Goal: Task Accomplishment & Management: Use online tool/utility

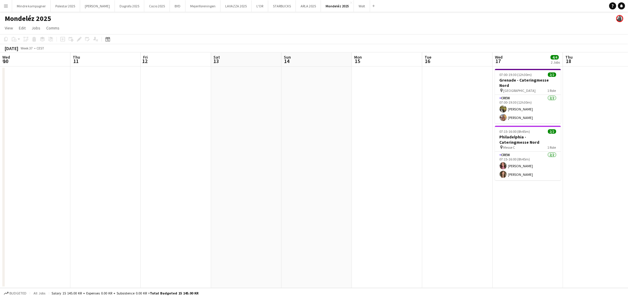
scroll to position [0, 203]
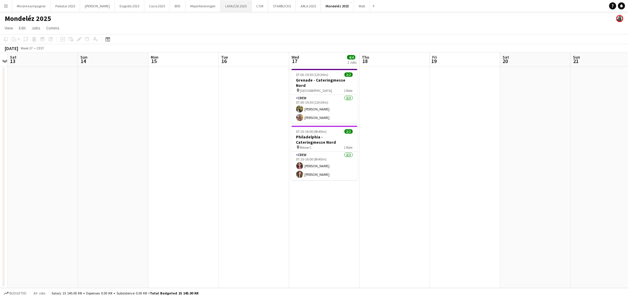
click at [224, 7] on button "LAVAZZA 2025 Close" at bounding box center [236, 5] width 31 height 11
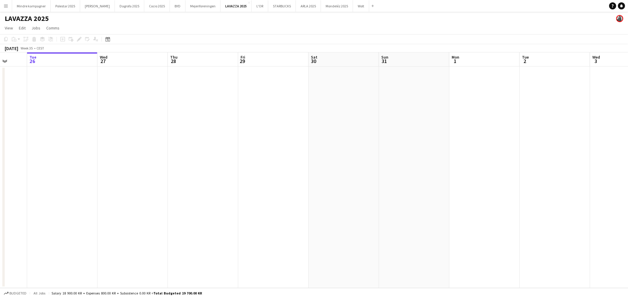
drag, startPoint x: 497, startPoint y: 161, endPoint x: 290, endPoint y: 172, distance: 207.3
click at [306, 172] on app-calendar-viewport "Sat 23 Sun 24 Mon 25 Tue 26 Wed 27 Thu 28 Fri 29 Sat 30 Sun 31 Mon 1 Tue 2 Wed …" at bounding box center [314, 170] width 628 height 236
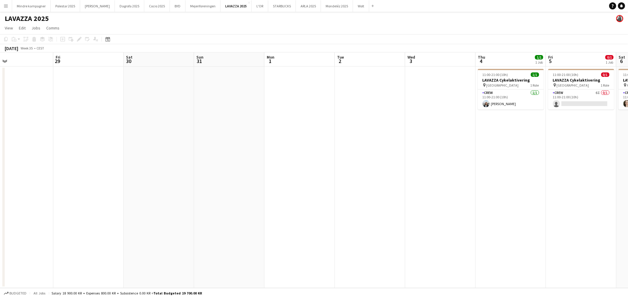
drag, startPoint x: 518, startPoint y: 175, endPoint x: 396, endPoint y: 186, distance: 122.1
click at [396, 186] on app-calendar-viewport "Mon 25 Tue 26 Wed 27 Thu 28 Fri 29 Sat 30 Sun 31 Mon 1 Tue 2 Wed 3 Thu 4 1/1 1 …" at bounding box center [314, 170] width 628 height 236
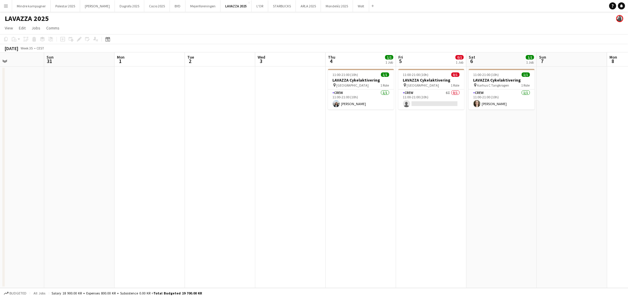
scroll to position [0, 223]
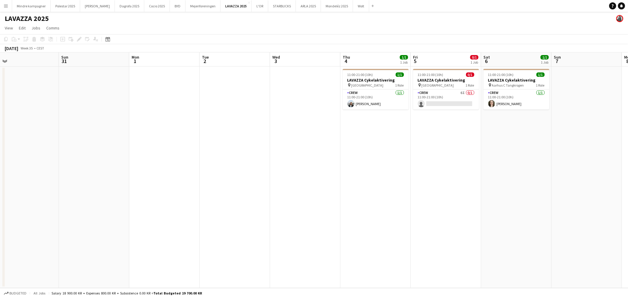
drag, startPoint x: 395, startPoint y: 188, endPoint x: 343, endPoint y: 189, distance: 51.6
click at [343, 189] on app-calendar-viewport "Wed 27 Thu 28 Fri 29 Sat 30 Sun 31 Mon 1 Tue 2 Wed 3 Thu 4 1/1 1 Job Fri 5 0/1 …" at bounding box center [314, 170] width 628 height 236
click at [460, 92] on app-card-role "Crew 6I 0/1 11:00-21:00 (10h) single-neutral-actions" at bounding box center [446, 100] width 66 height 20
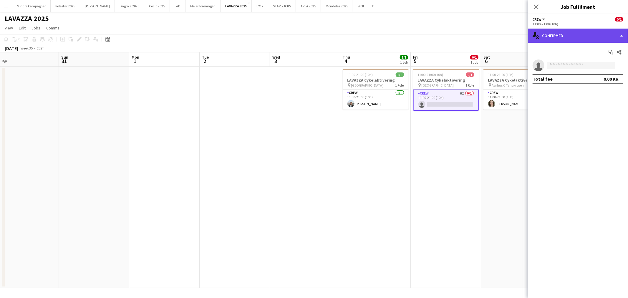
click at [559, 39] on div "single-neutral-actions-check-2 Confirmed" at bounding box center [578, 36] width 100 height 14
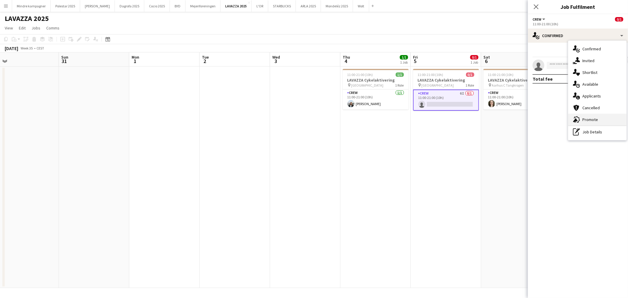
click at [587, 118] on div "advertising-megaphone Promote" at bounding box center [597, 120] width 58 height 12
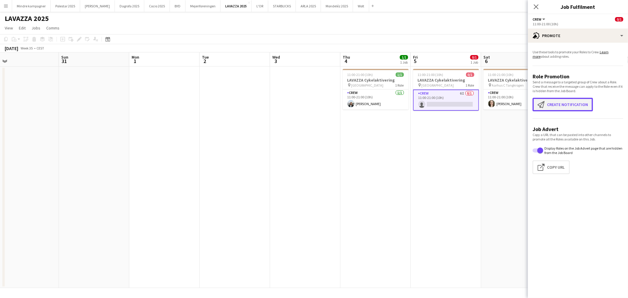
click at [568, 102] on button "Create notification Create notification" at bounding box center [563, 105] width 60 height 14
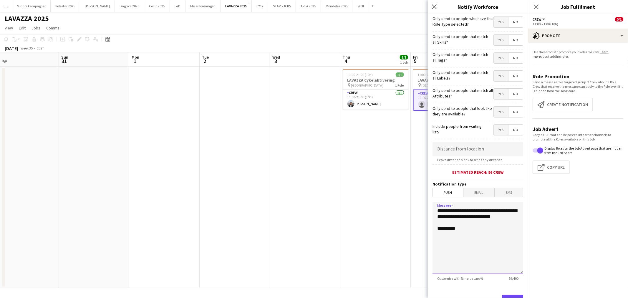
drag, startPoint x: 469, startPoint y: 225, endPoint x: 406, endPoint y: 204, distance: 66.7
click at [406, 204] on body "Menu Boards Boards Boards All jobs Status Workforce Workforce My Workforce Recr…" at bounding box center [314, 149] width 628 height 298
type textarea "**********"
click at [282, 221] on app-date-cell at bounding box center [305, 177] width 70 height 221
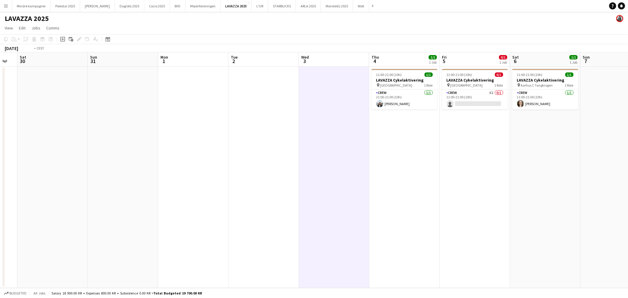
drag, startPoint x: 508, startPoint y: 192, endPoint x: 331, endPoint y: 205, distance: 177.7
click at [331, 205] on app-calendar-viewport "Wed 27 Thu 28 Fri 29 Sat 30 Sun 31 Mon 1 Tue 2 Wed 3 Thu 4 1/1 1 Job Fri 5 0/1 …" at bounding box center [314, 170] width 628 height 236
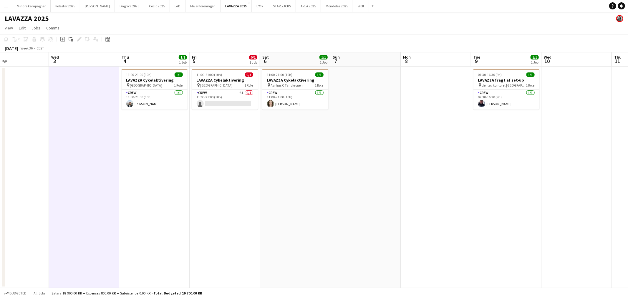
drag, startPoint x: 403, startPoint y: 205, endPoint x: 345, endPoint y: 211, distance: 57.8
click at [346, 210] on app-calendar-viewport "Sat 30 Sun 31 Mon 1 Tue 2 Wed 3 Thu 4 1/1 1 Job Fri 5 0/1 1 Job Sat 6 1/1 1 Job…" at bounding box center [314, 170] width 628 height 236
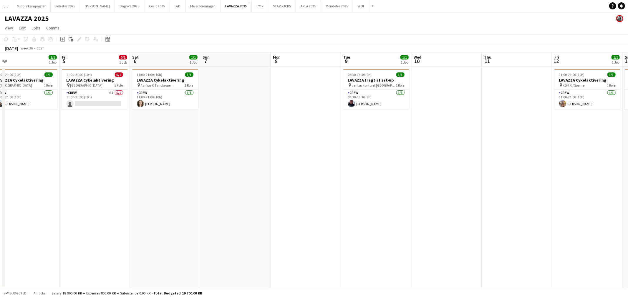
scroll to position [0, 225]
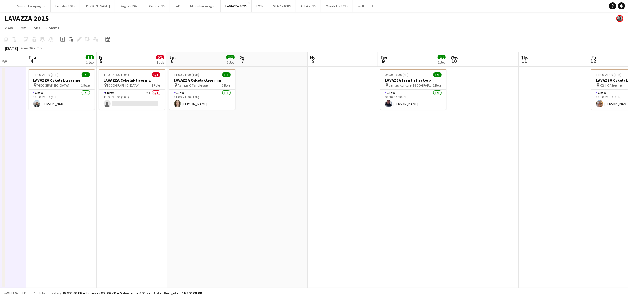
drag, startPoint x: 345, startPoint y: 211, endPoint x: 270, endPoint y: 212, distance: 74.5
click at [270, 212] on app-calendar-viewport "Mon 1 Tue 2 Wed 3 Thu 4 1/1 1 Job Fri 5 0/1 1 Job Sat 6 1/1 1 Job Sun 7 Mon 8 T…" at bounding box center [314, 170] width 628 height 236
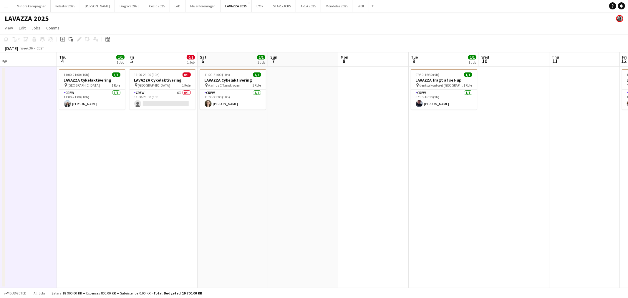
drag, startPoint x: 249, startPoint y: 206, endPoint x: 274, endPoint y: 206, distance: 25.3
click at [273, 206] on app-calendar-viewport "Mon 1 Tue 2 Wed 3 Thu 4 1/1 1 Job Fri 5 0/1 1 Job Sat 6 1/1 1 Job Sun 7 Mon 8 T…" at bounding box center [314, 170] width 628 height 236
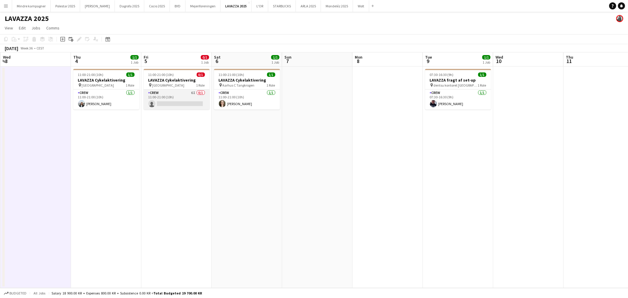
click at [181, 90] on app-card-role "Crew 6I 0/1 11:00-21:00 (10h) single-neutral-actions" at bounding box center [177, 100] width 66 height 20
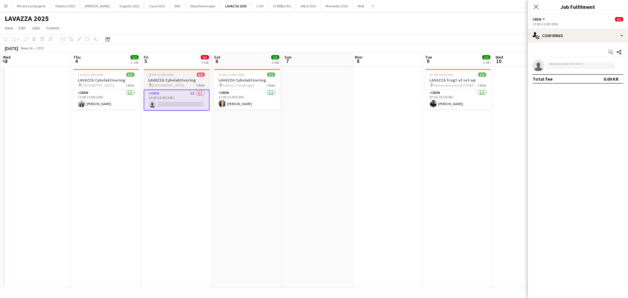
click at [174, 79] on h3 "LAVAZZA Cykelaktivering" at bounding box center [177, 79] width 66 height 5
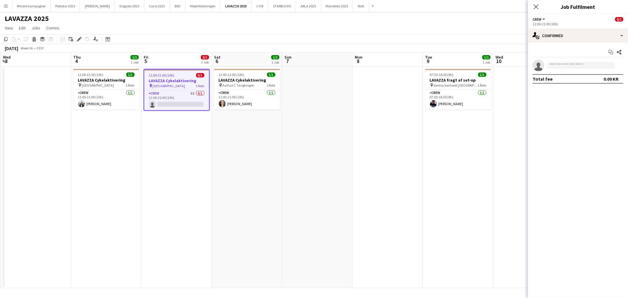
click at [397, 176] on app-date-cell at bounding box center [387, 177] width 70 height 221
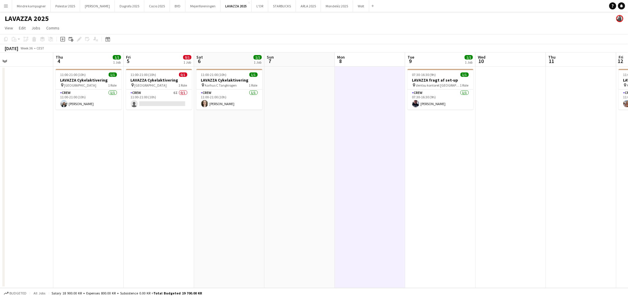
drag, startPoint x: 297, startPoint y: 204, endPoint x: 283, endPoint y: 204, distance: 14.1
click at [287, 205] on app-calendar-viewport "Mon 1 Tue 2 Wed 3 Thu 4 1/1 1 Job Fri 5 0/1 1 Job Sat 6 1/1 1 Job Sun 7 Mon 8 T…" at bounding box center [314, 170] width 628 height 236
click at [310, 193] on app-calendar-viewport "Mon 1 Tue 2 Wed 3 Thu 4 1/1 1 Job Fri 5 0/1 1 Job Sat 6 1/1 1 Job Sun 7 Mon 8 T…" at bounding box center [314, 170] width 628 height 236
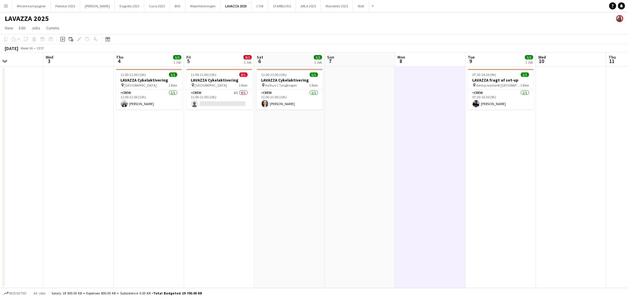
drag, startPoint x: 228, startPoint y: 200, endPoint x: 297, endPoint y: 189, distance: 69.4
click at [282, 191] on app-calendar-viewport "Sun 31 Mon 1 Tue 2 Wed 3 Thu 4 1/1 1 Job Fri 5 0/1 1 Job Sat 6 1/1 1 Job Sun 7 …" at bounding box center [314, 170] width 628 height 236
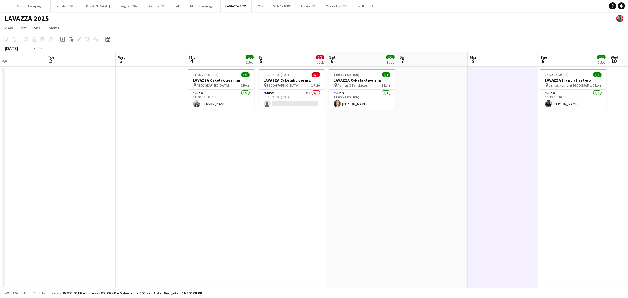
drag, startPoint x: 322, startPoint y: 199, endPoint x: 187, endPoint y: 193, distance: 135.9
click at [339, 200] on app-calendar-viewport "Sat 30 Sun 31 Mon 1 Tue 2 Wed 3 Thu 4 1/1 1 Job Fri 5 0/1 1 Job Sat 6 1/1 1 Job…" at bounding box center [314, 170] width 628 height 236
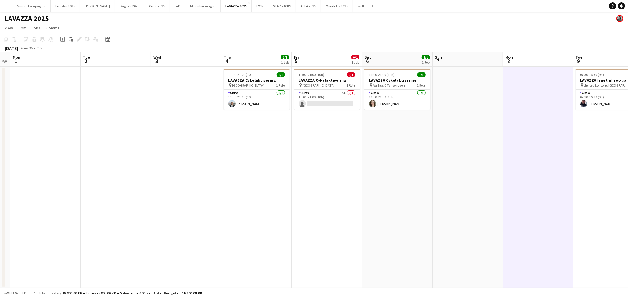
click at [207, 194] on app-calendar-viewport "Sat 30 Sun 31 Mon 1 Tue 2 Wed 3 Thu 4 1/1 1 Job Fri 5 0/1 1 Job Sat 6 1/1 1 Job…" at bounding box center [314, 170] width 628 height 236
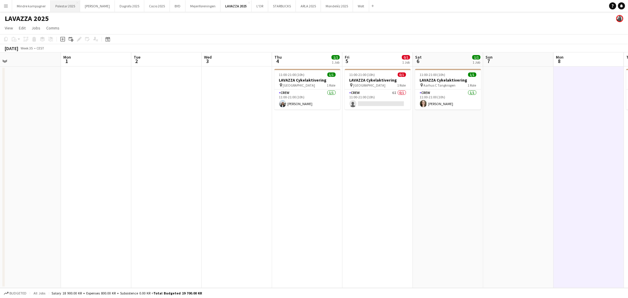
click at [67, 9] on button "Polestar 2025 Close" at bounding box center [65, 5] width 29 height 11
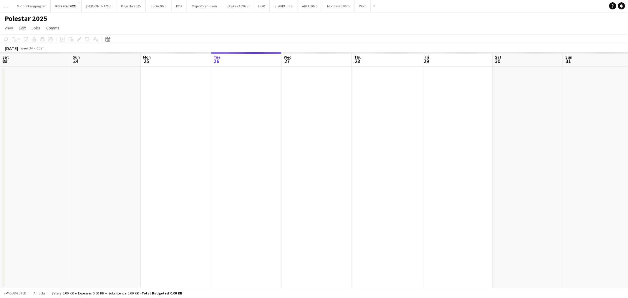
click at [369, 229] on app-calendar-viewport "Sat 23 Sun 24 Mon 25 Tue 26 Wed 27 Thu 28 Fri 29 Sat 30 Sun 31 Mon 1 Tue 2 Wed …" at bounding box center [314, 170] width 628 height 236
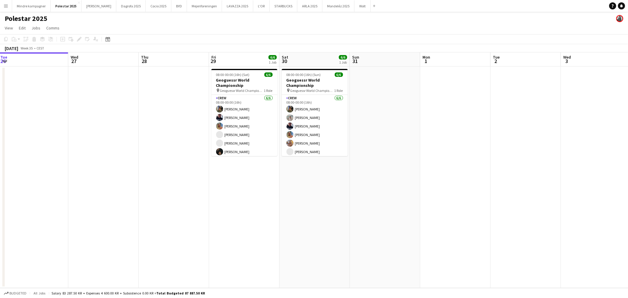
drag, startPoint x: 482, startPoint y: 221, endPoint x: 459, endPoint y: 227, distance: 23.7
click at [388, 227] on app-calendar-viewport "Sat 23 Sun 24 Mon 25 Tue 26 Wed 27 Thu 28 Fri 29 6/6 1 Job Sat 30 6/6 1 Job Sun…" at bounding box center [314, 170] width 628 height 236
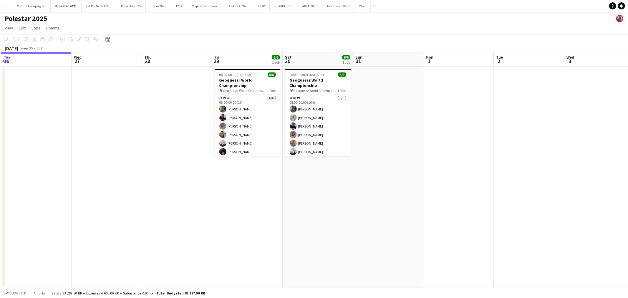
drag, startPoint x: 255, startPoint y: 221, endPoint x: 351, endPoint y: 216, distance: 96.4
click at [351, 216] on app-calendar-viewport "Sun 24 Mon 25 Tue 26 Wed 27 Thu 28 Fri 29 6/6 1 Job Sat 30 6/6 1 Job Sun 31 Mon…" at bounding box center [314, 170] width 628 height 236
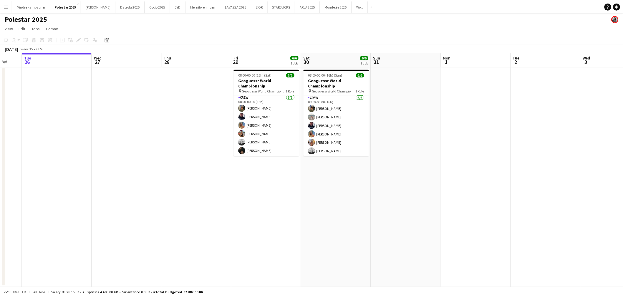
scroll to position [1, 0]
